Goal: Information Seeking & Learning: Learn about a topic

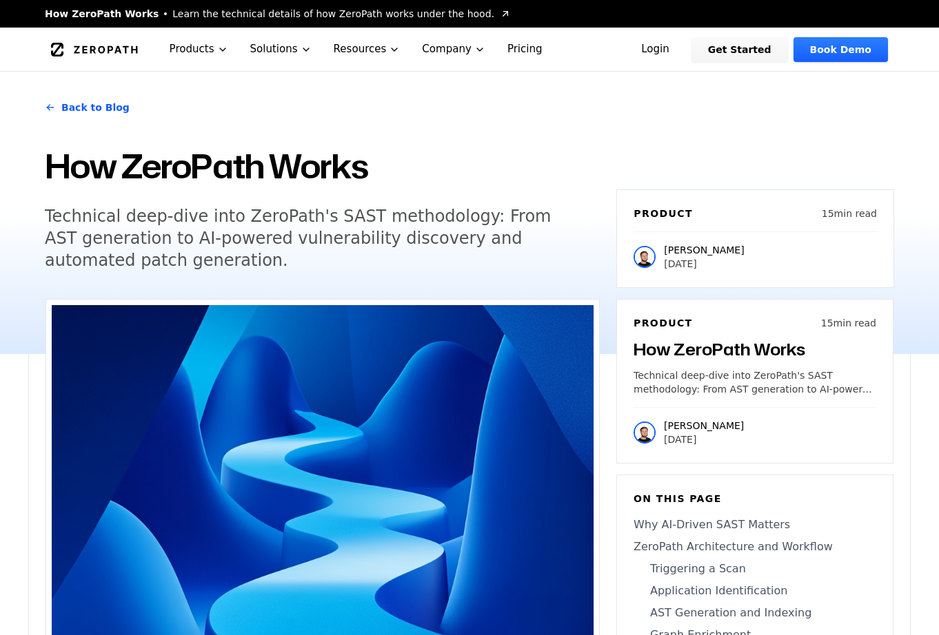
scroll to position [3109, 0]
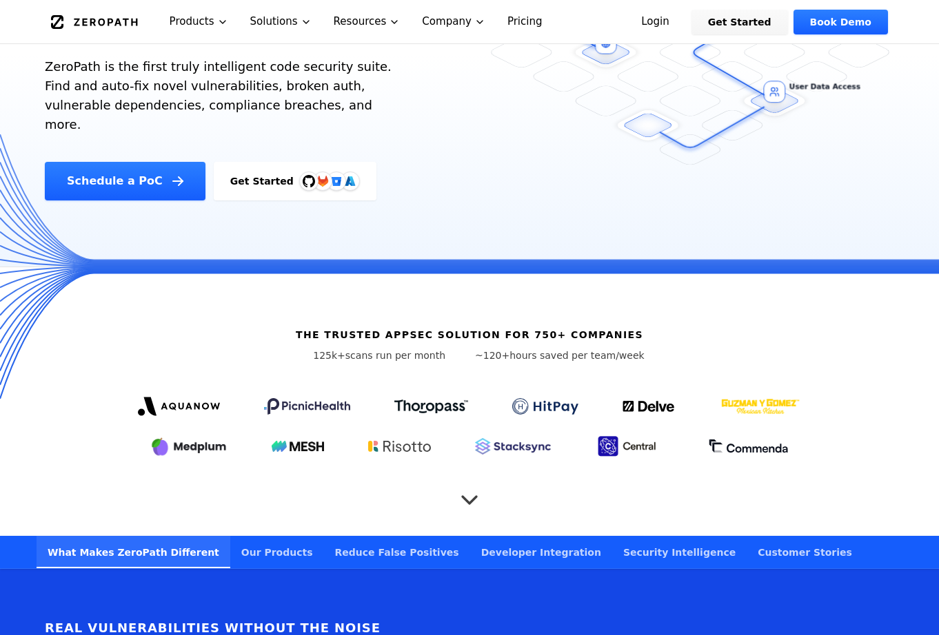
scroll to position [239, 0]
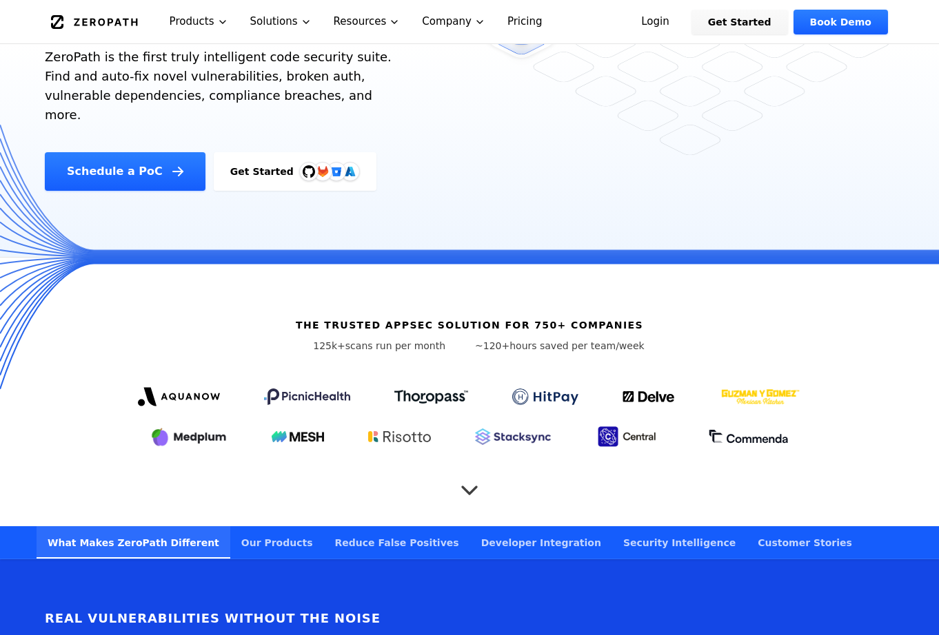
click at [466, 470] on icon "Scroll to next section" at bounding box center [470, 484] width 28 height 28
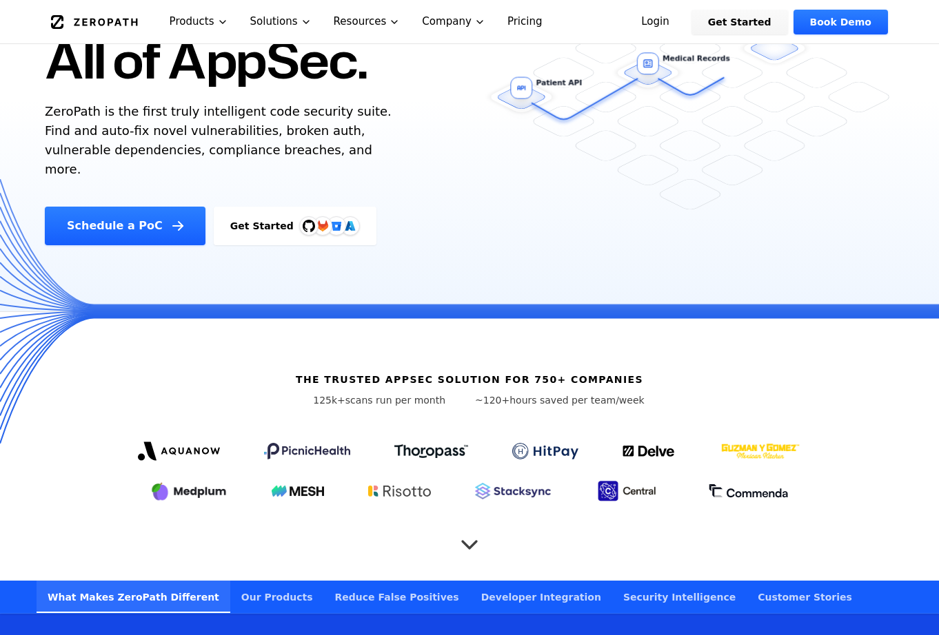
scroll to position [178, 0]
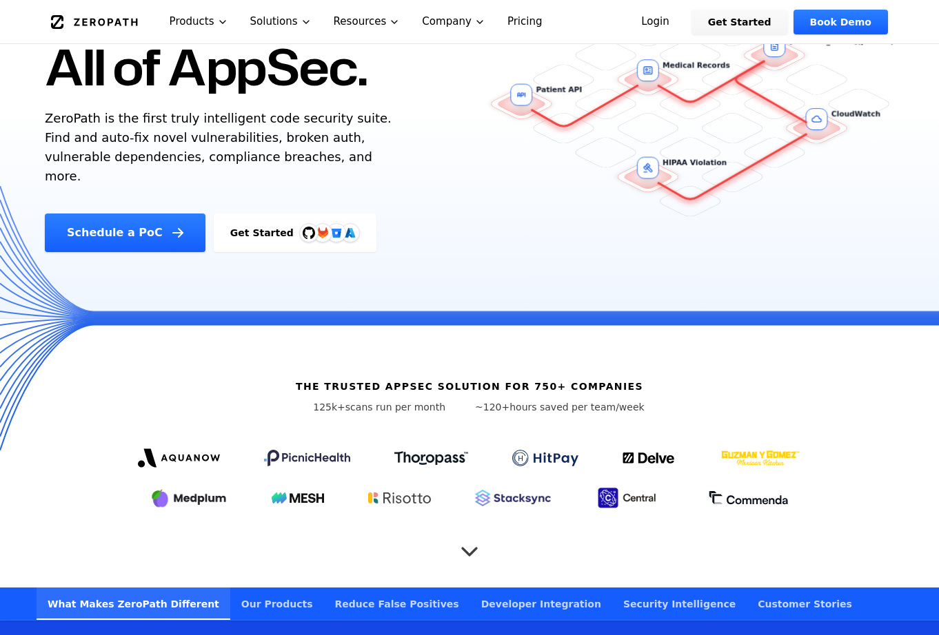
click at [763, 442] on img at bounding box center [760, 458] width 81 height 33
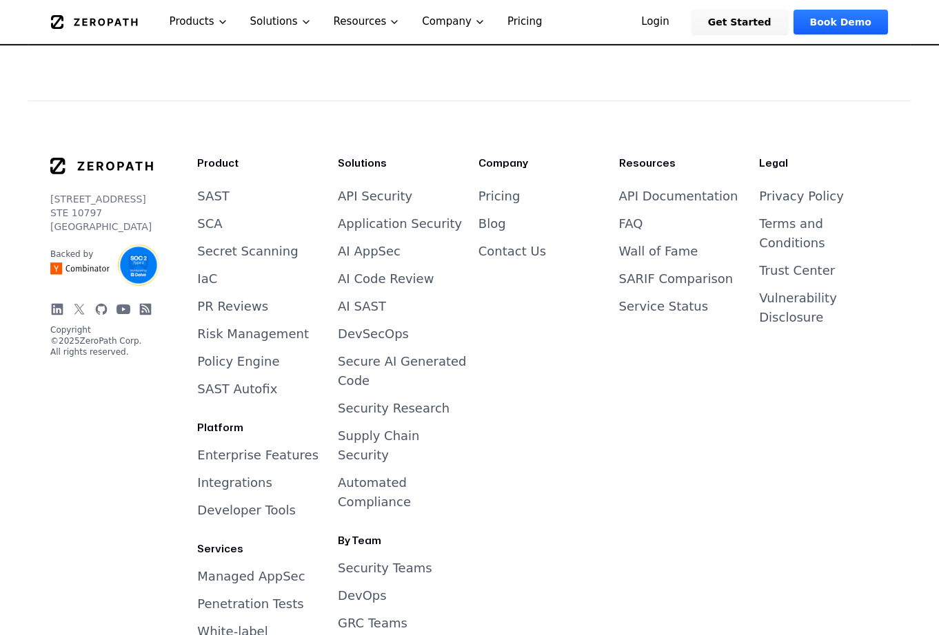
scroll to position [5691, 0]
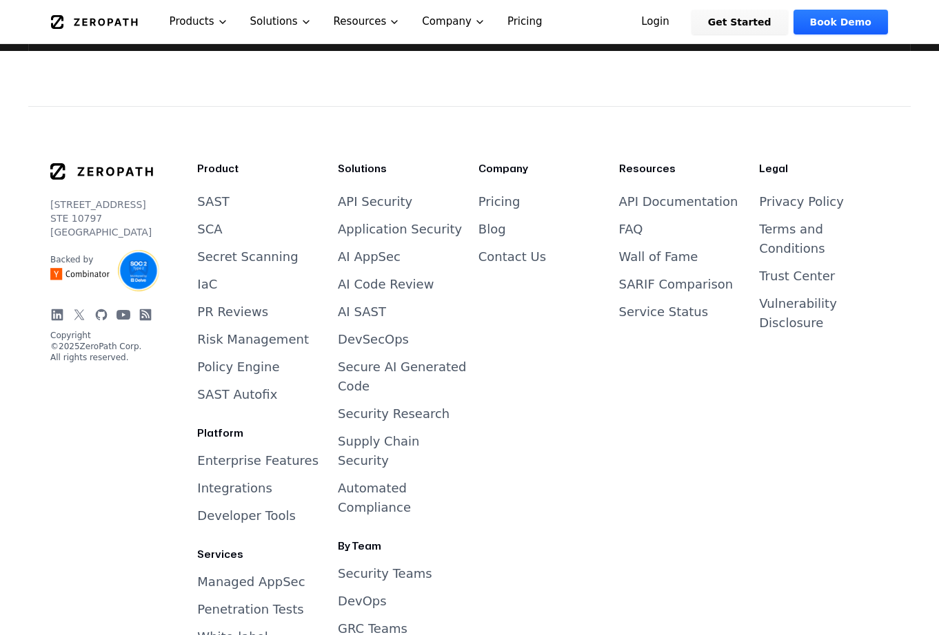
click at [503, 194] on link "Pricing" at bounding box center [499, 201] width 42 height 14
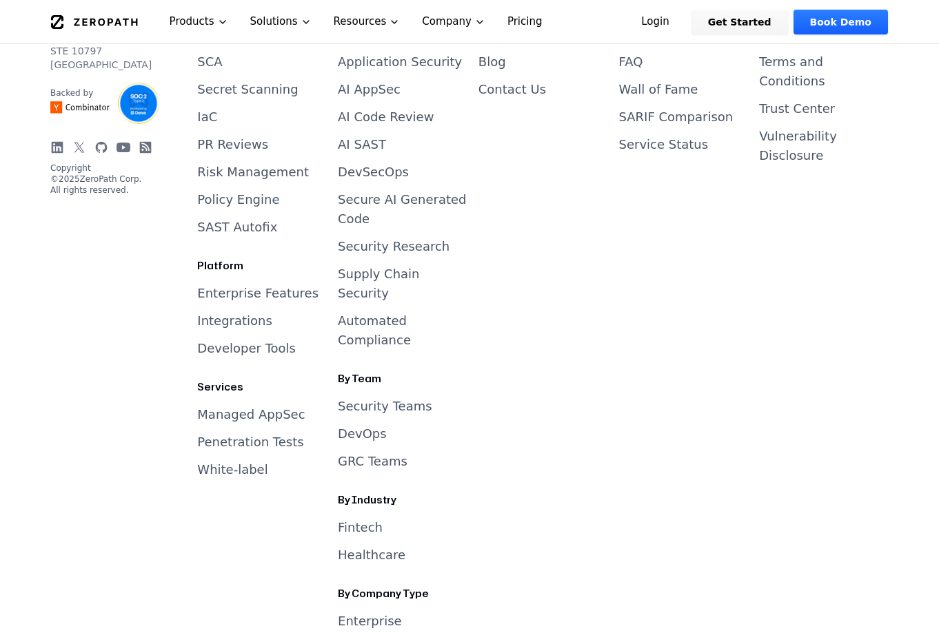
scroll to position [3306, 0]
